Goal: Task Accomplishment & Management: Manage account settings

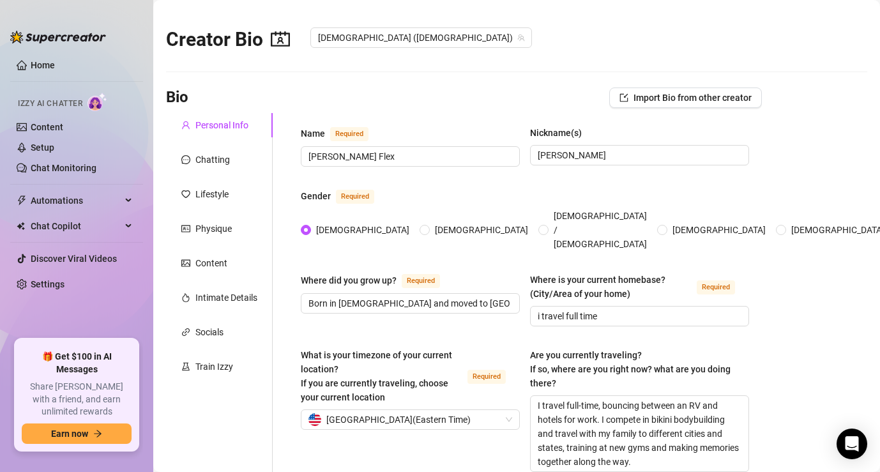
radio input "true"
type input "[DATE]"
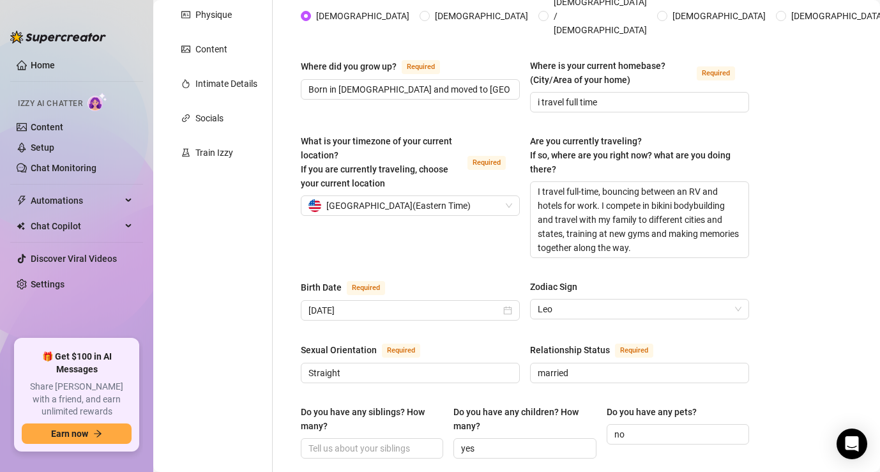
scroll to position [192, 0]
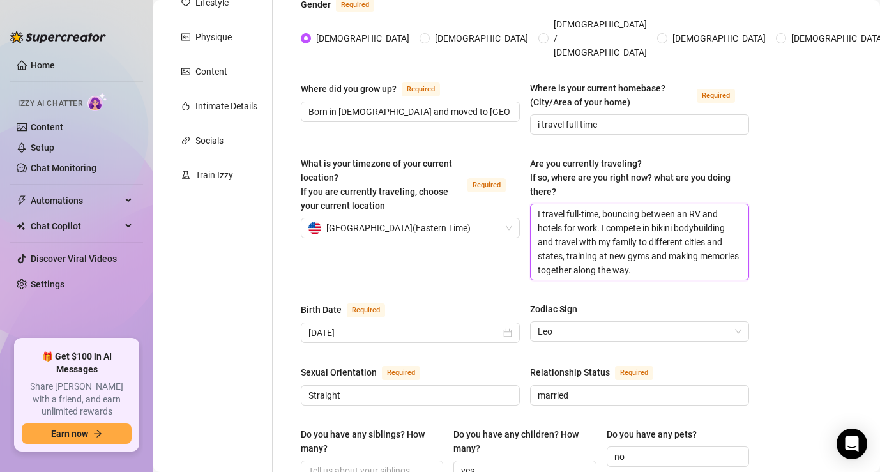
click at [590, 219] on textarea "I travel full-time, bouncing between an RV and hotels for work. I compete in bi…" at bounding box center [640, 241] width 218 height 75
drag, startPoint x: 592, startPoint y: 210, endPoint x: 510, endPoint y: 185, distance: 85.7
click at [510, 185] on div "What is your timezone of your current location? If you are currently traveling,…" at bounding box center [525, 224] width 448 height 135
